Goal: Information Seeking & Learning: Learn about a topic

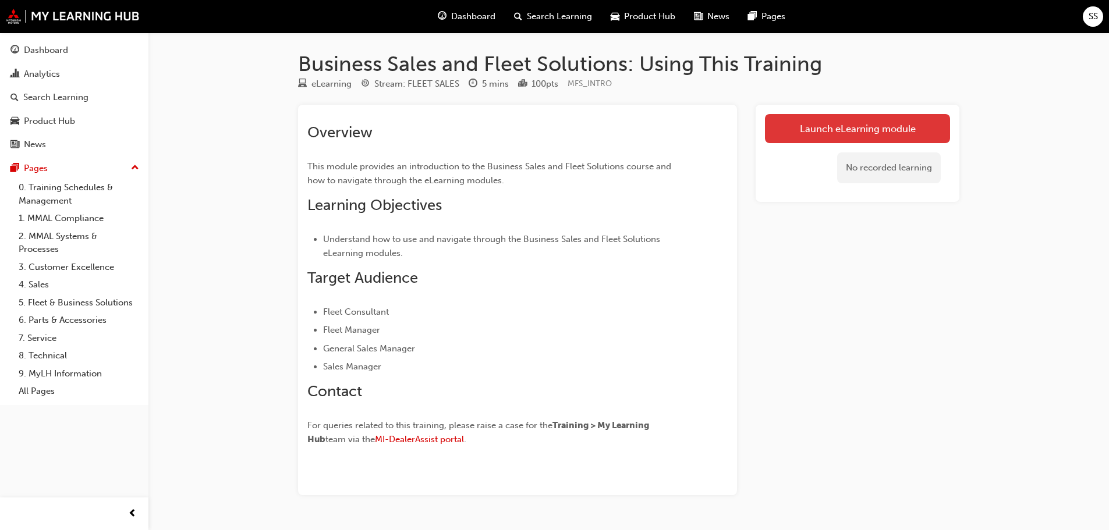
click at [796, 119] on link "Launch eLearning module" at bounding box center [857, 128] width 185 height 29
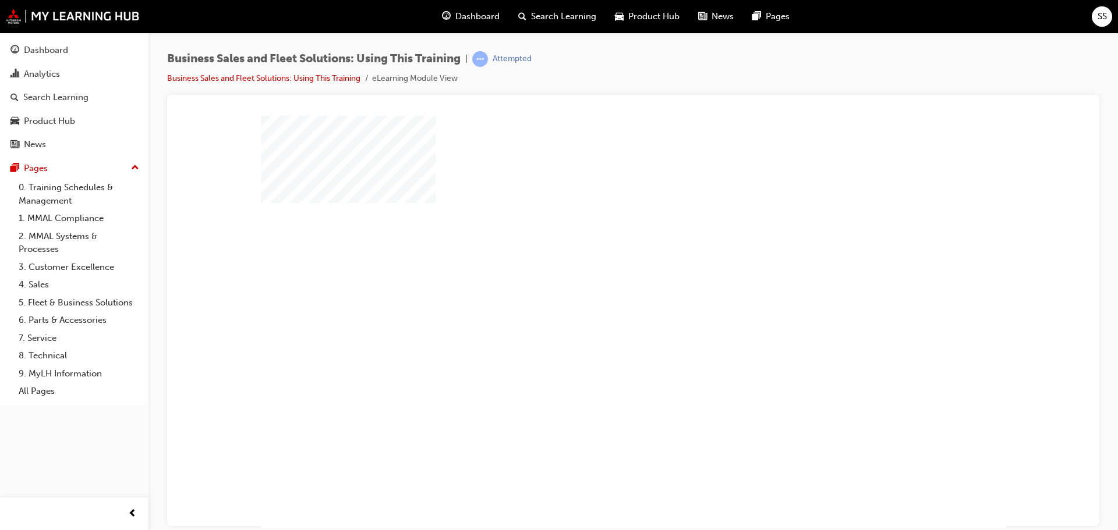
click at [600, 288] on div "play" at bounding box center [600, 288] width 0 height 0
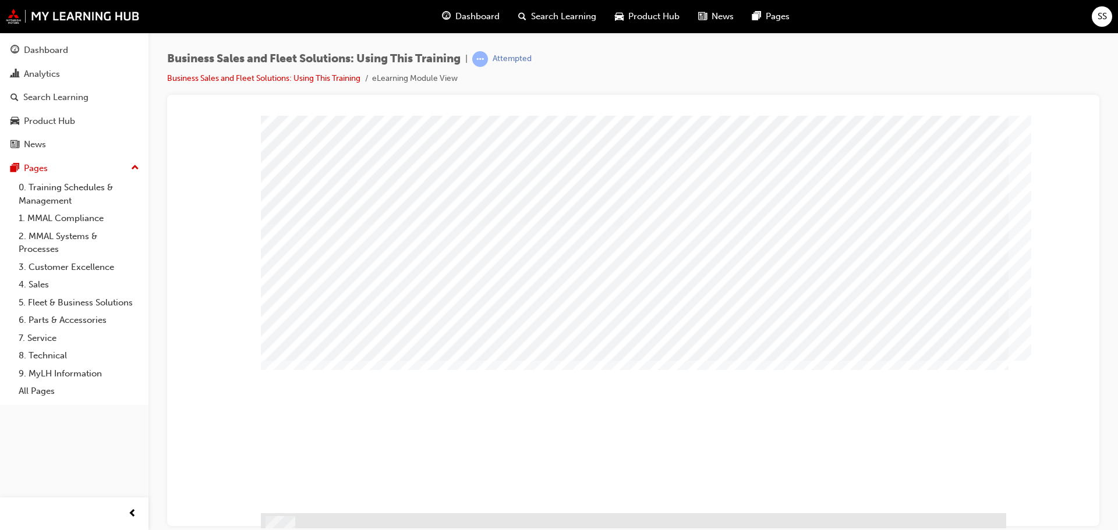
scroll to position [33, 0]
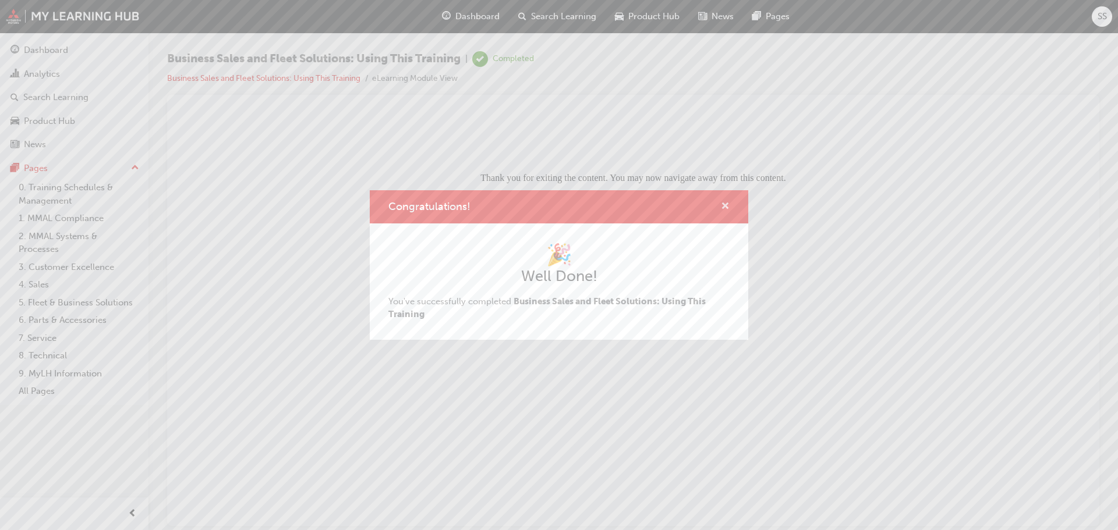
click at [726, 205] on span "cross-icon" at bounding box center [725, 207] width 9 height 10
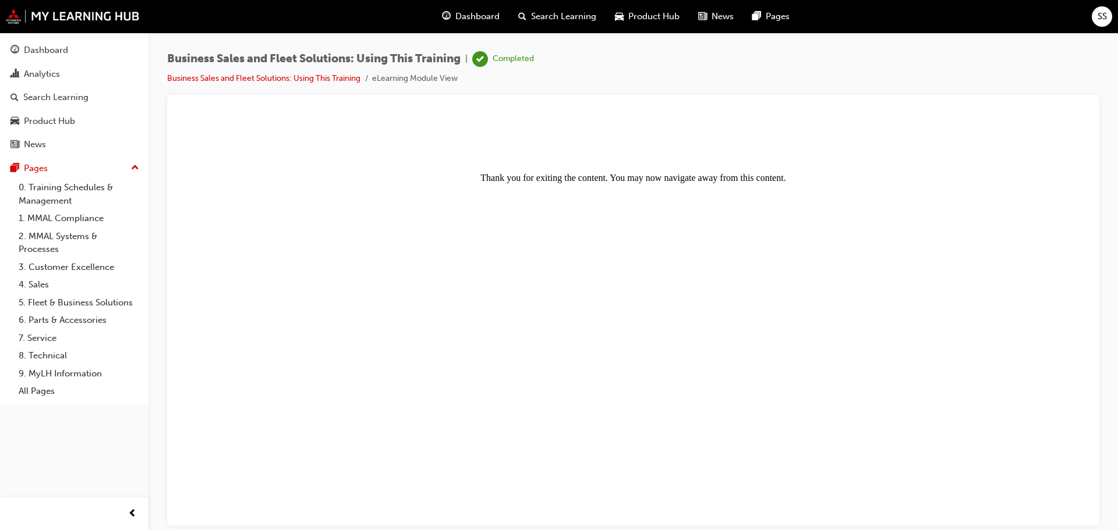
click at [476, 14] on span "Dashboard" at bounding box center [477, 16] width 44 height 13
